Goal: Obtain resource: Download file/media

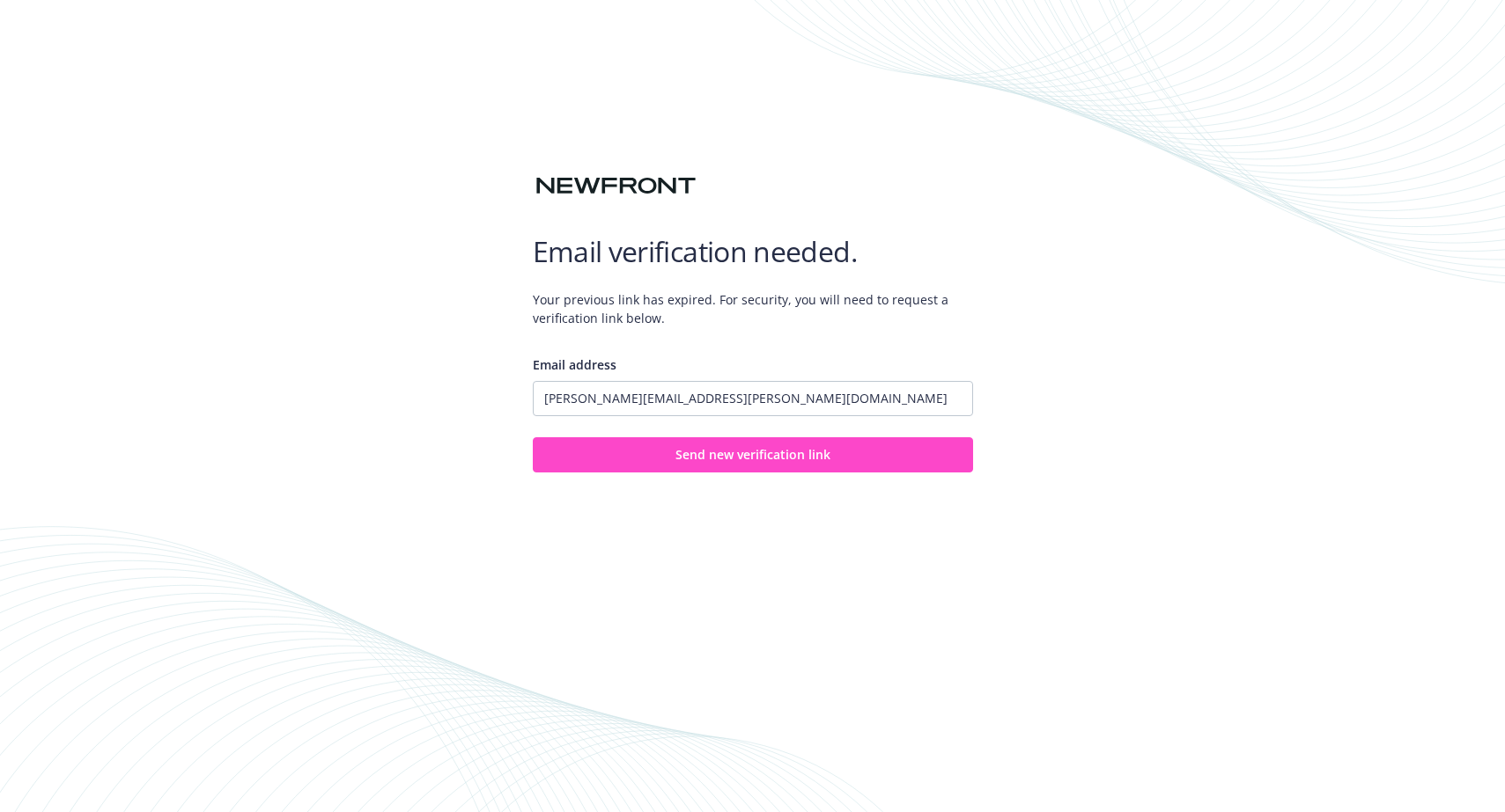
type input "[PERSON_NAME][EMAIL_ADDRESS][PERSON_NAME][DOMAIN_NAME]"
click at [703, 467] on button "Send new verification link" at bounding box center [753, 455] width 441 height 35
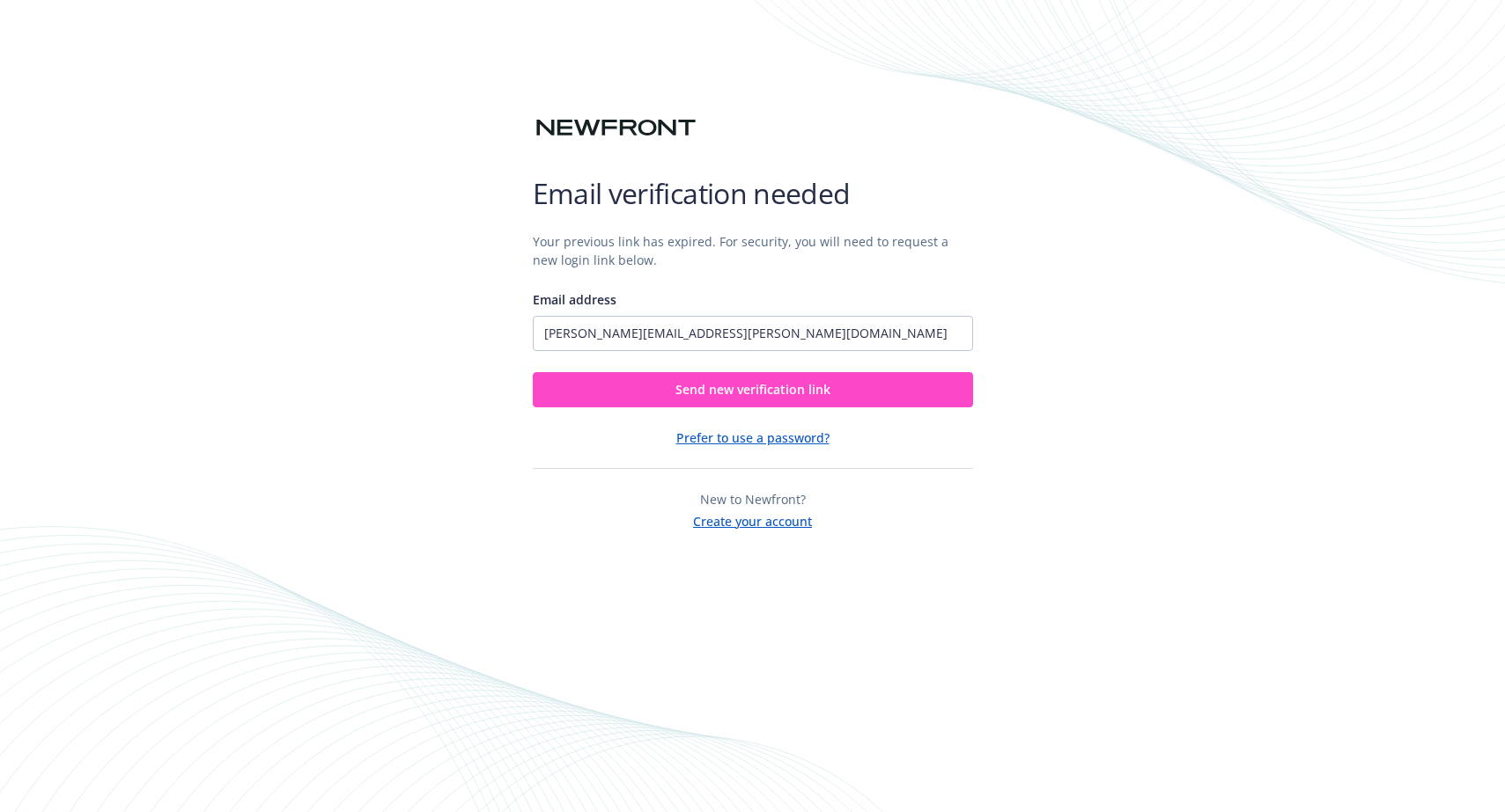
type input "[PERSON_NAME][EMAIL_ADDRESS][PERSON_NAME][DOMAIN_NAME]"
click at [735, 393] on span "Send new verification link" at bounding box center [752, 389] width 155 height 17
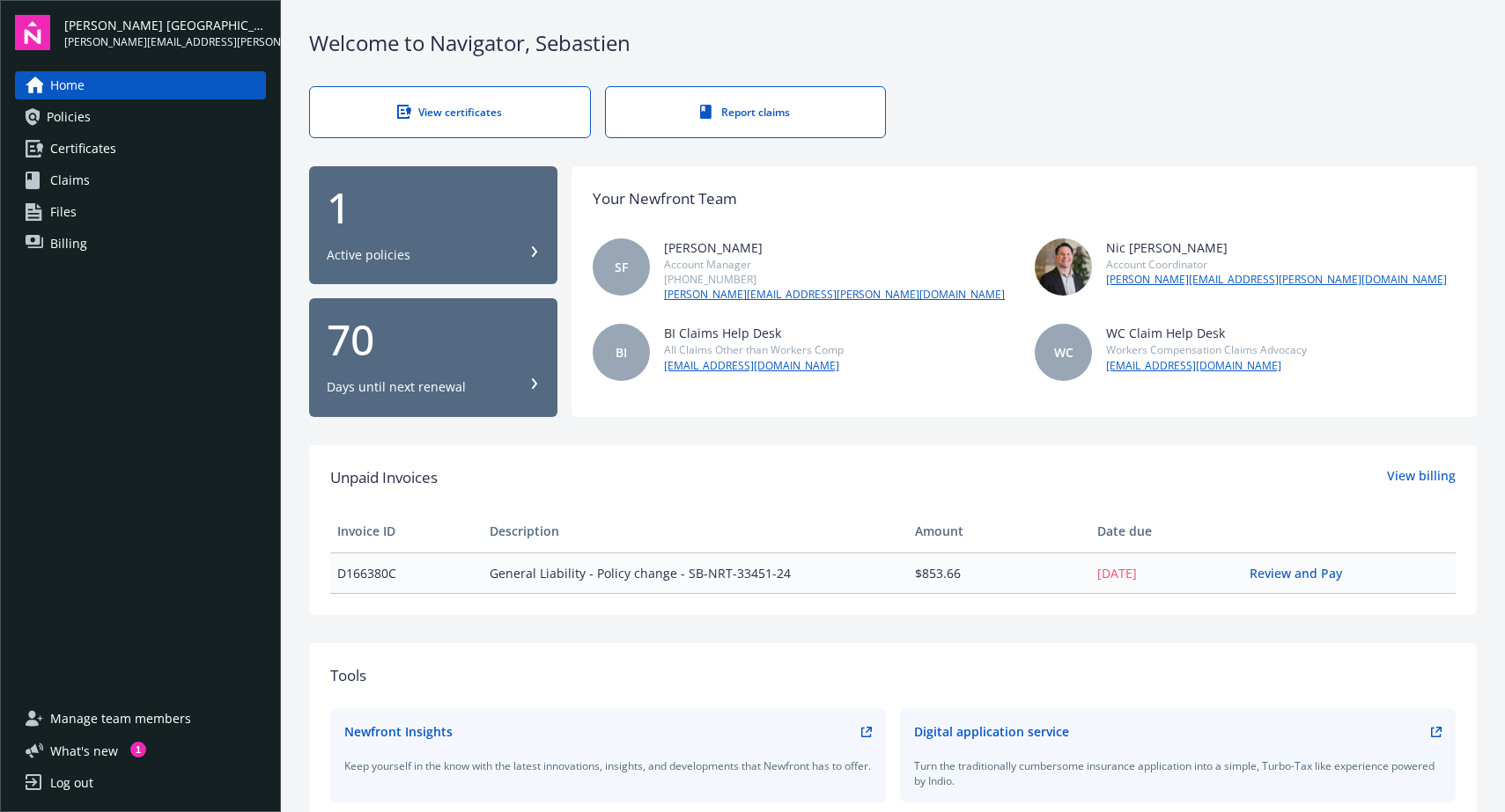
click at [478, 247] on div "Active policies" at bounding box center [434, 255] width 213 height 18
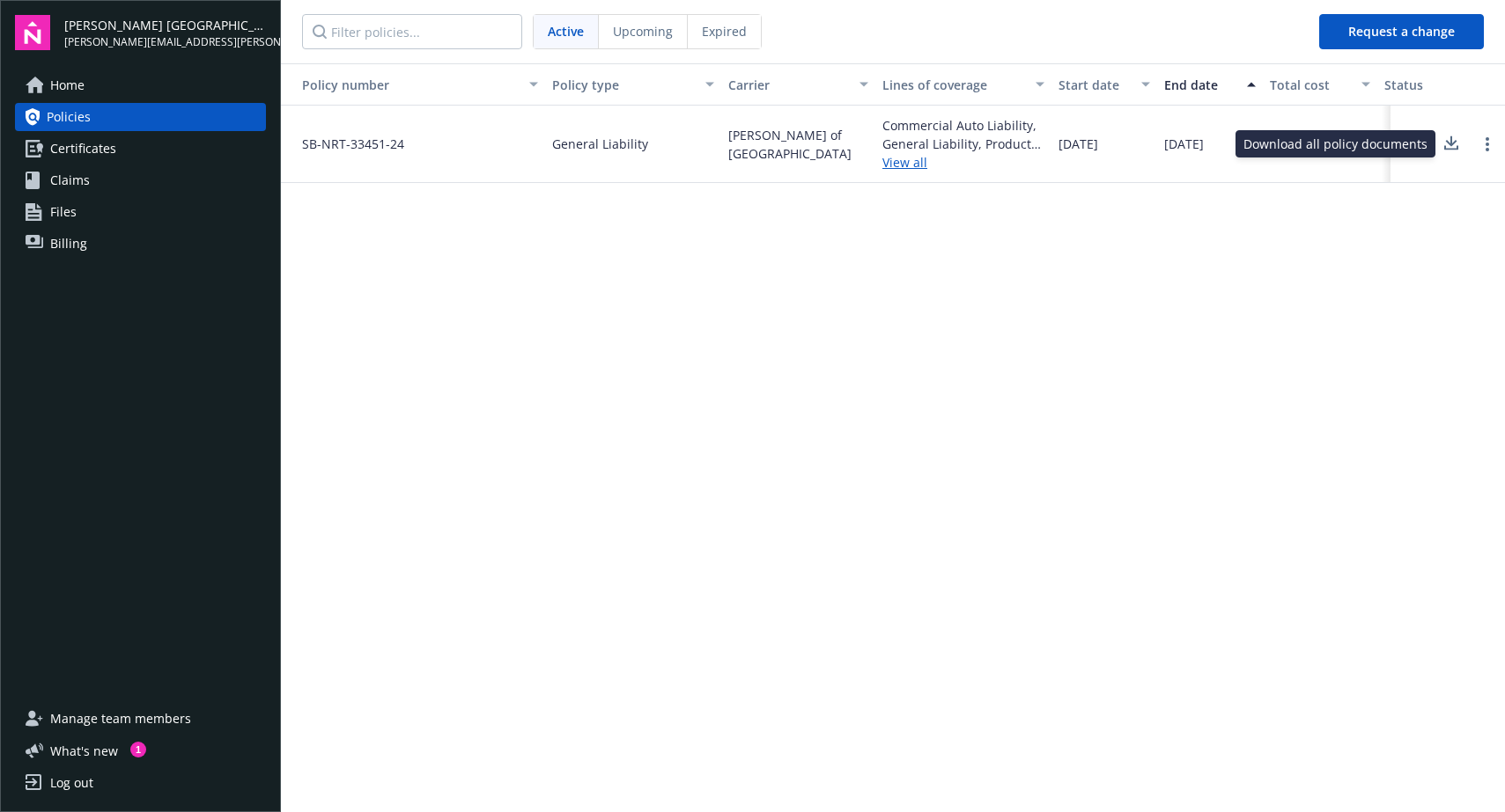
click at [1458, 144] on icon at bounding box center [1451, 144] width 21 height 22
